Goal: Information Seeking & Learning: Learn about a topic

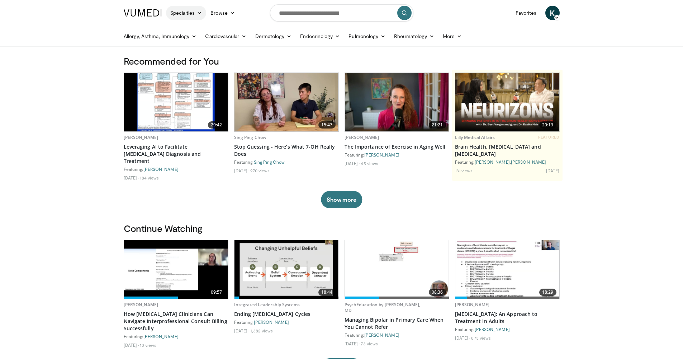
click at [176, 12] on link "Specialties" at bounding box center [186, 13] width 41 height 14
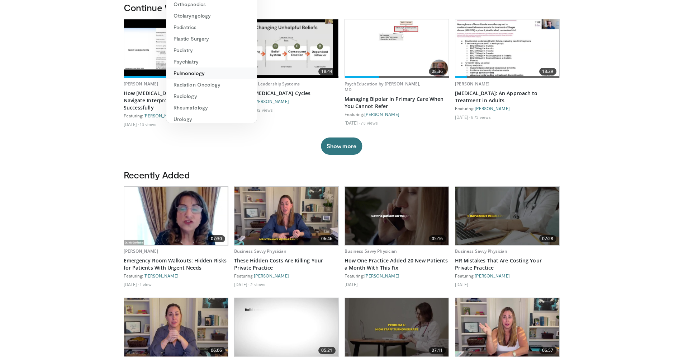
scroll to position [196, 0]
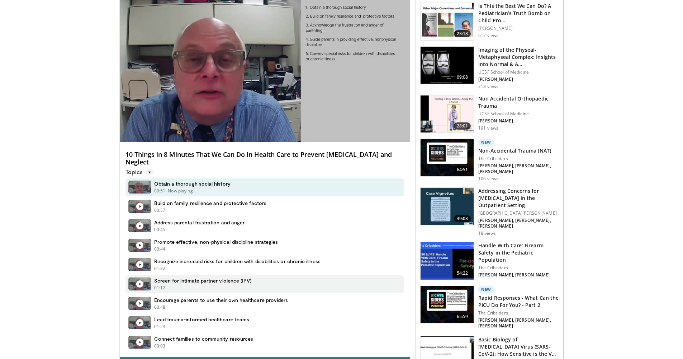
scroll to position [108, 0]
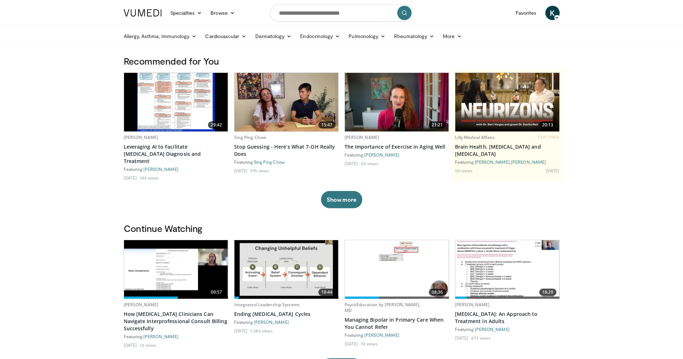
click at [518, 1] on nav "Specialties Adult & Family Medicine Allergy, Asthma, Immunology Anesthesiology …" at bounding box center [341, 13] width 445 height 26
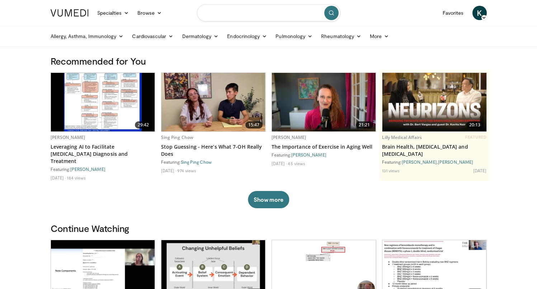
click at [283, 12] on input "Search topics, interventions" at bounding box center [268, 12] width 143 height 17
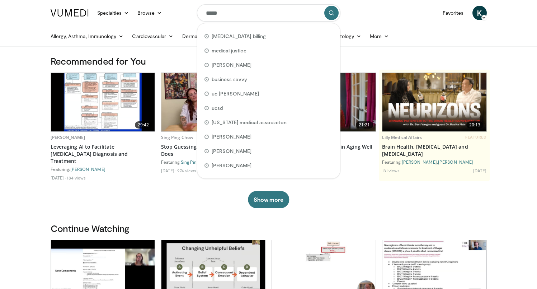
type input "******"
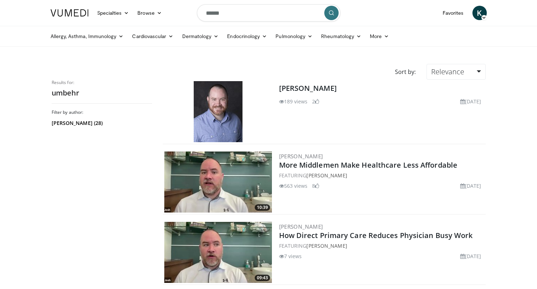
click at [326, 93] on h2 "[PERSON_NAME]" at bounding box center [381, 88] width 205 height 10
click at [326, 90] on link "[PERSON_NAME]" at bounding box center [308, 88] width 58 height 10
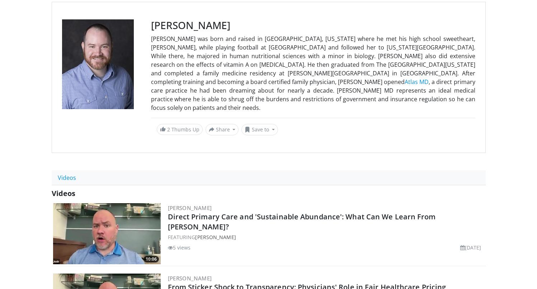
scroll to position [122, 0]
